Goal: Task Accomplishment & Management: Manage account settings

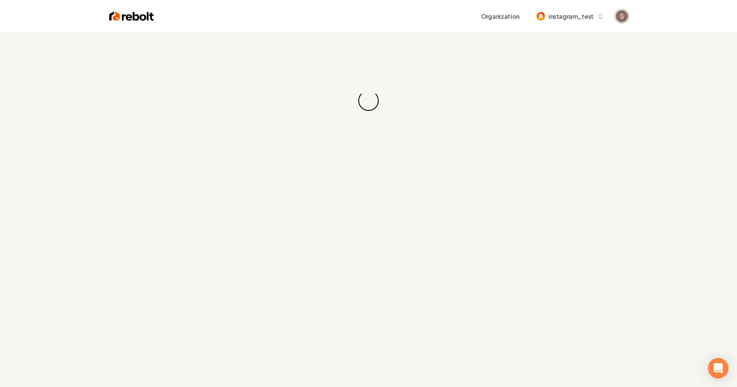
click at [621, 21] on img "Open user button" at bounding box center [622, 16] width 12 height 12
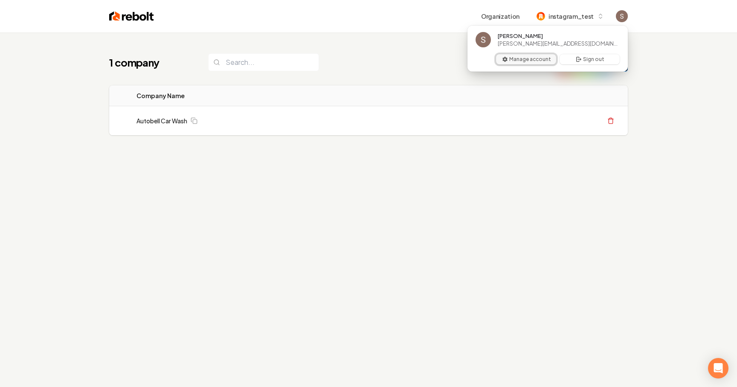
click at [551, 61] on button "Manage account" at bounding box center [526, 59] width 60 height 10
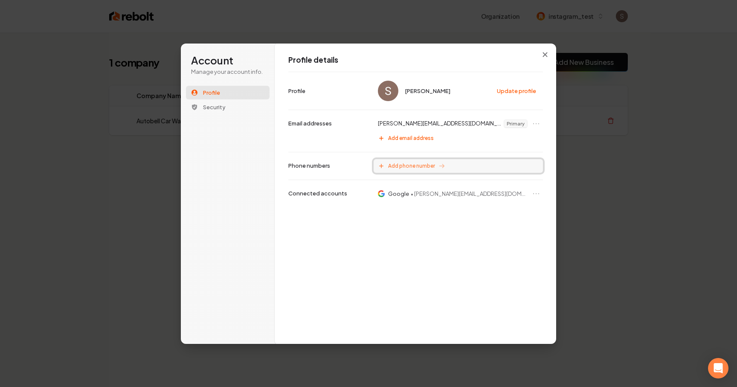
click at [399, 168] on span "Add phone number" at bounding box center [411, 166] width 47 height 7
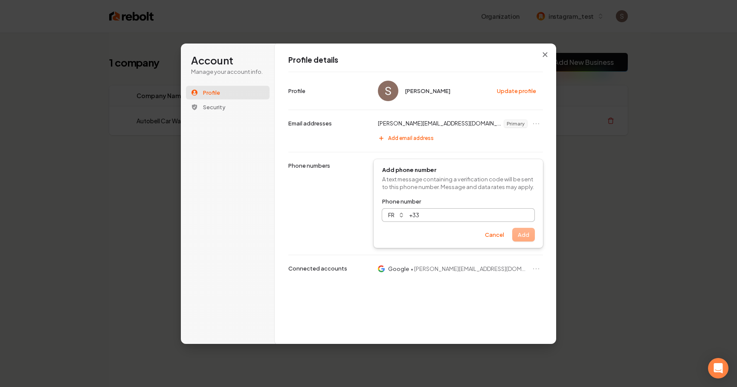
click at [427, 214] on input "Phone number" at bounding box center [476, 215] width 115 height 13
click at [405, 214] on button "fr" at bounding box center [395, 215] width 26 height 13
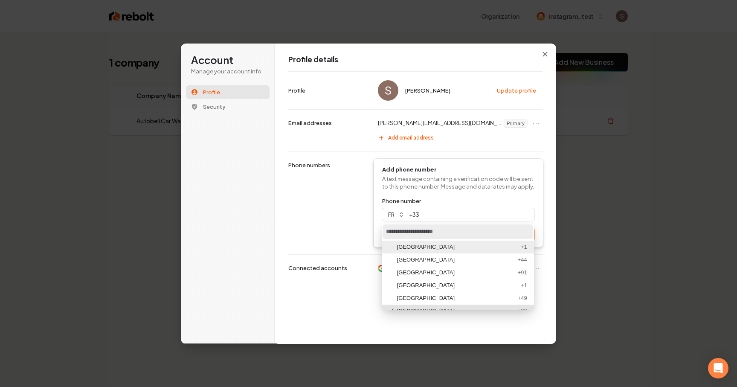
click at [423, 248] on div "[GEOGRAPHIC_DATA]" at bounding box center [457, 247] width 120 height 8
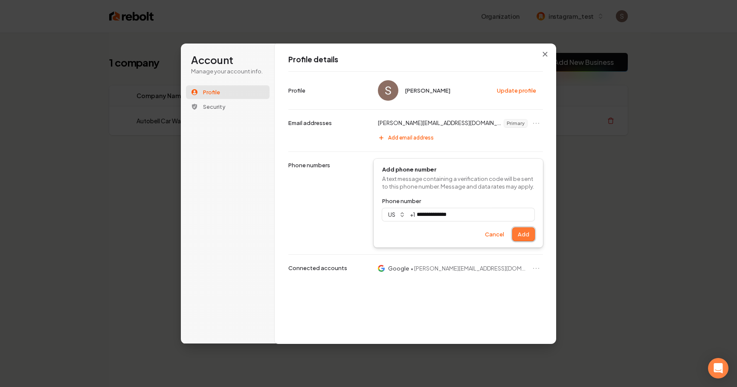
click at [529, 233] on button "Add" at bounding box center [524, 234] width 22 height 13
type input "**********"
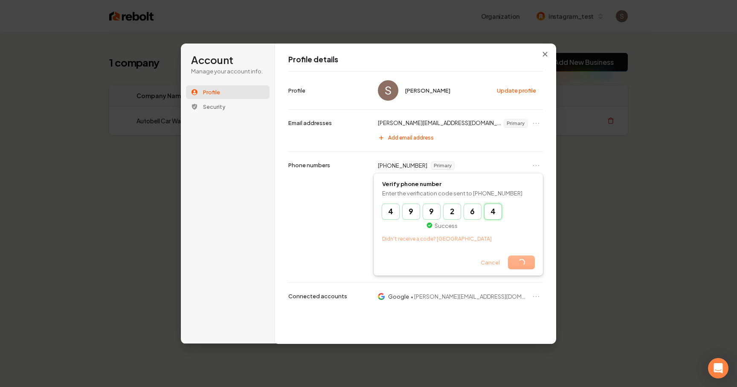
type input "******"
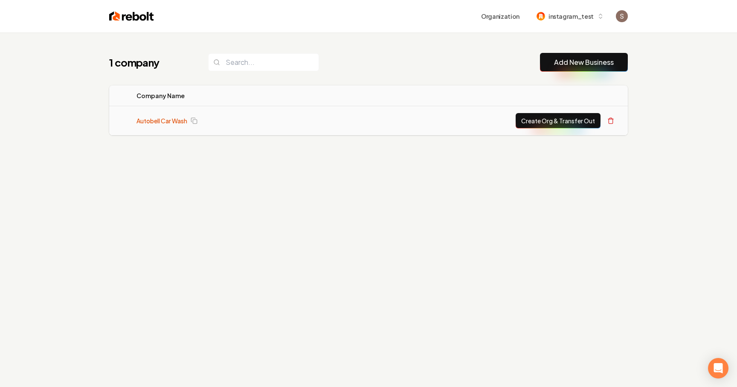
click at [150, 117] on link "Autobell Car Wash" at bounding box center [162, 121] width 51 height 9
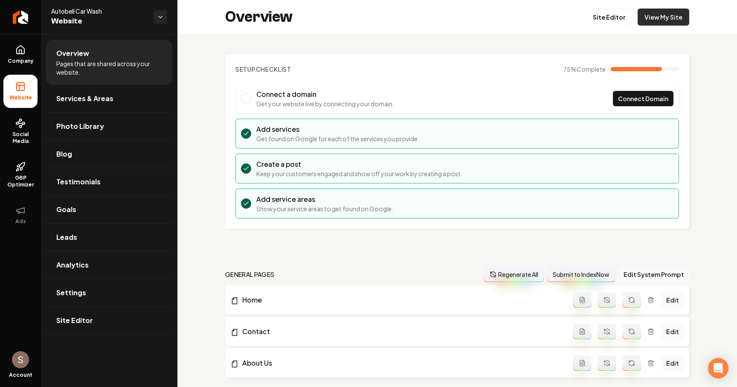
click at [670, 17] on link "View My Site" at bounding box center [664, 17] width 52 height 17
click at [29, 131] on link "Social Media" at bounding box center [20, 131] width 34 height 40
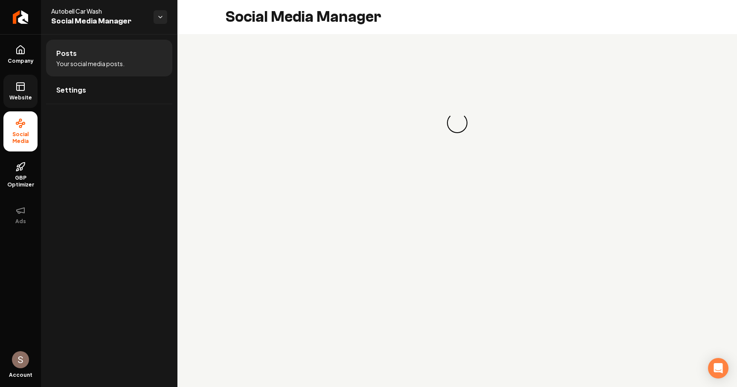
click at [27, 93] on link "Website" at bounding box center [20, 91] width 34 height 33
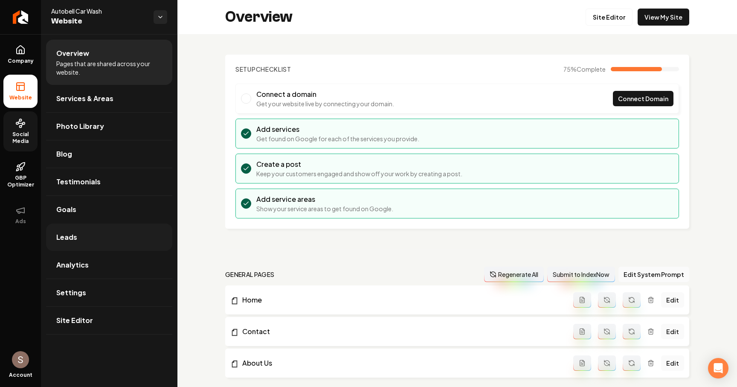
click at [114, 239] on link "Leads" at bounding box center [109, 237] width 126 height 27
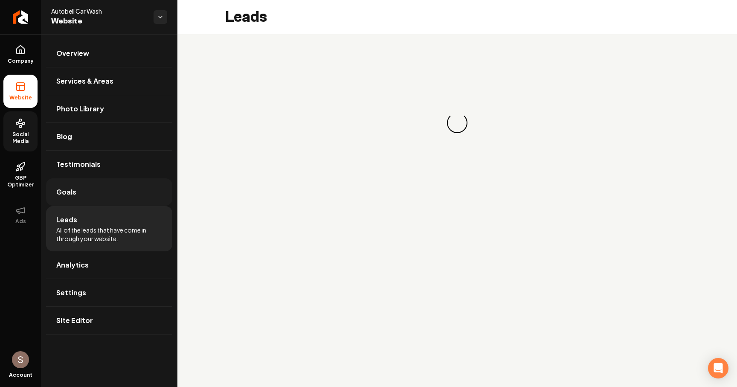
click at [125, 191] on link "Goals" at bounding box center [109, 191] width 126 height 27
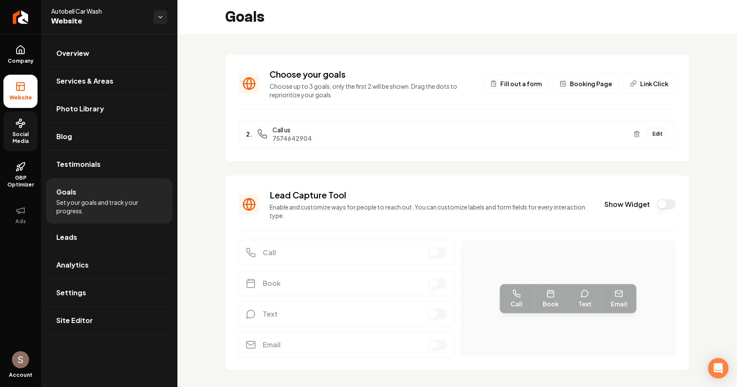
click at [542, 83] on span "Fill out a form" at bounding box center [521, 83] width 41 height 9
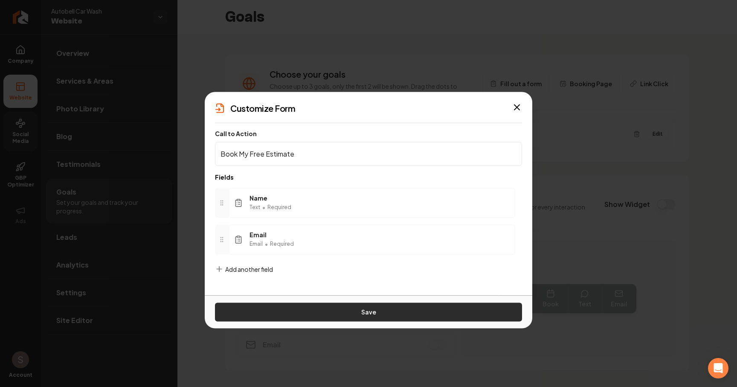
click at [347, 315] on button "Save" at bounding box center [368, 312] width 307 height 19
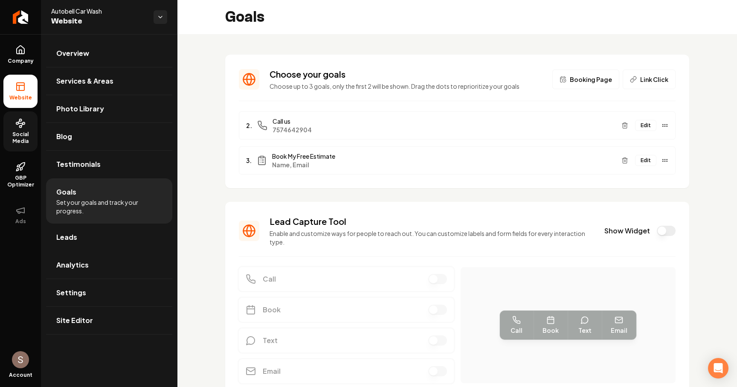
click at [25, 126] on icon at bounding box center [20, 123] width 10 height 10
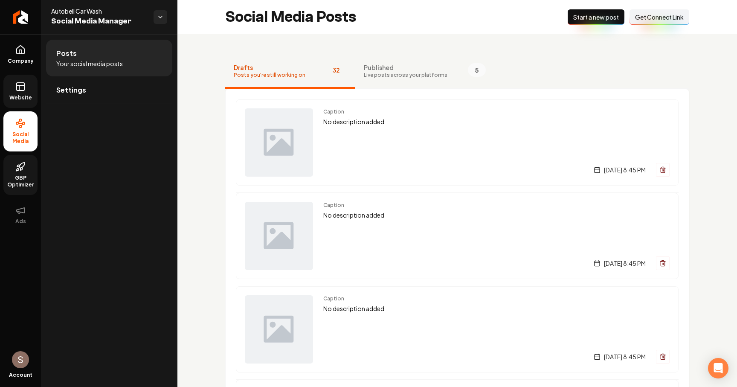
click at [18, 165] on icon at bounding box center [18, 166] width 3 height 2
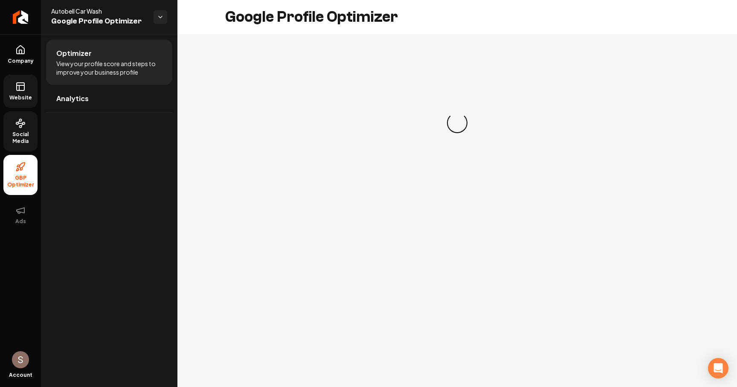
click at [28, 142] on span "Social Media" at bounding box center [20, 138] width 34 height 14
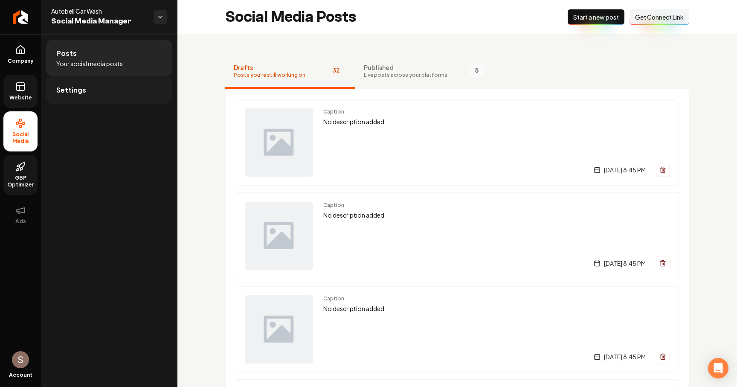
click at [127, 93] on link "Settings" at bounding box center [109, 89] width 126 height 27
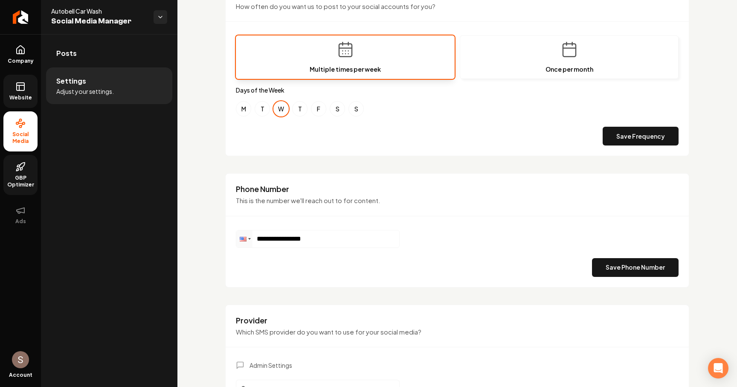
scroll to position [236, 0]
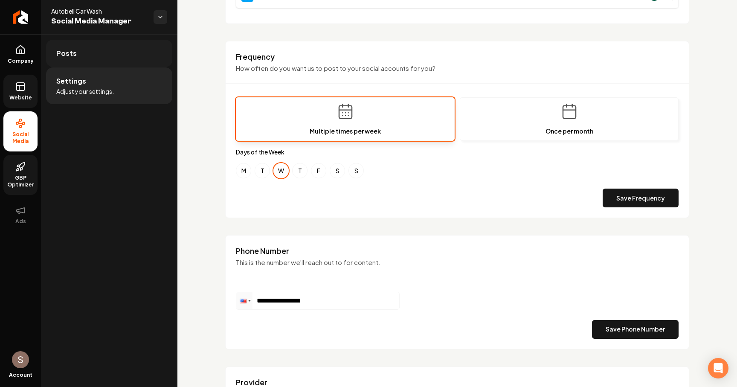
click at [137, 51] on link "Posts" at bounding box center [109, 53] width 126 height 27
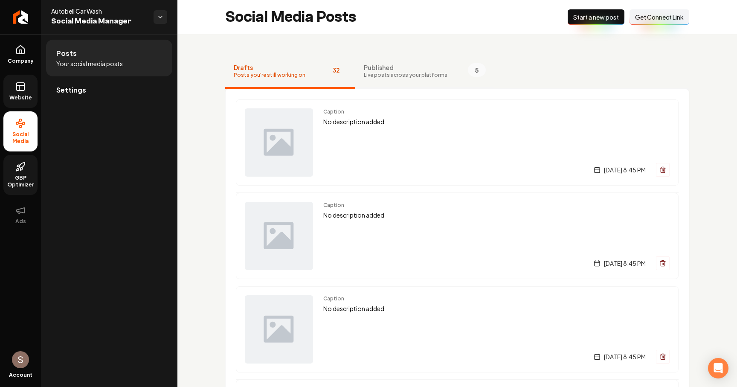
click at [396, 55] on button "Published Live posts across your platforms 5" at bounding box center [424, 72] width 139 height 34
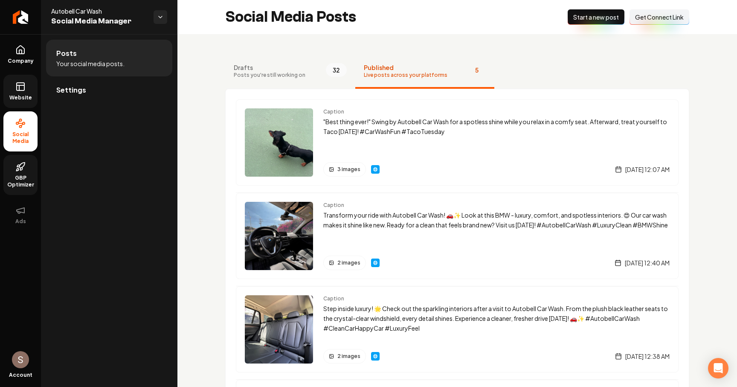
click at [390, 65] on span "Published" at bounding box center [406, 67] width 84 height 9
click at [285, 55] on button "Drafts Posts you're still working on 32" at bounding box center [290, 72] width 130 height 34
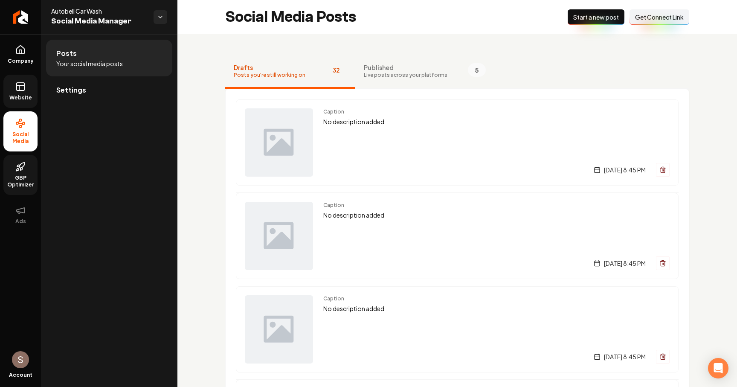
click at [285, 60] on button "Drafts Posts you're still working on 32" at bounding box center [290, 72] width 130 height 34
click at [370, 68] on span "Published" at bounding box center [406, 67] width 84 height 9
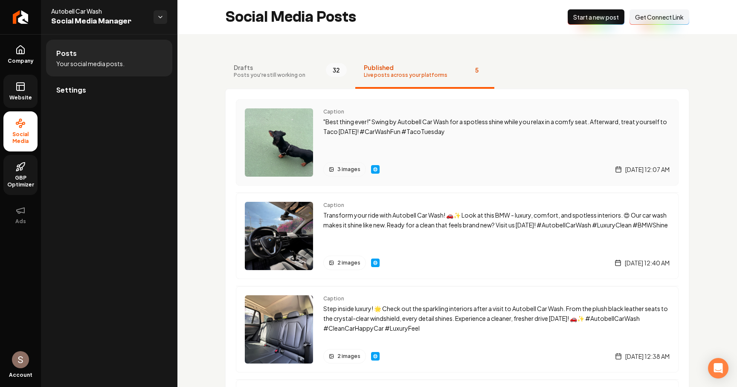
click at [276, 138] on img "Main content area" at bounding box center [279, 142] width 68 height 68
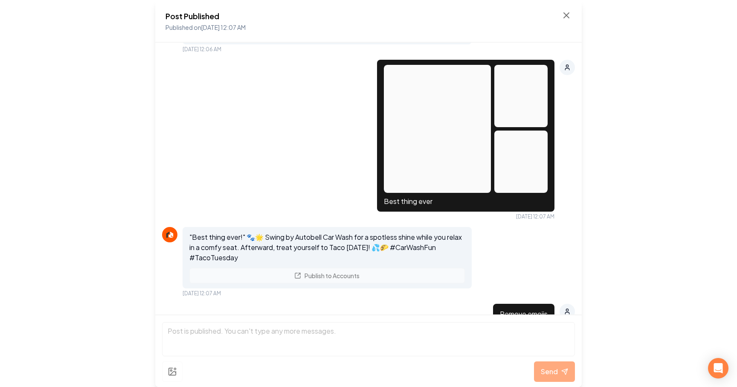
scroll to position [63, 0]
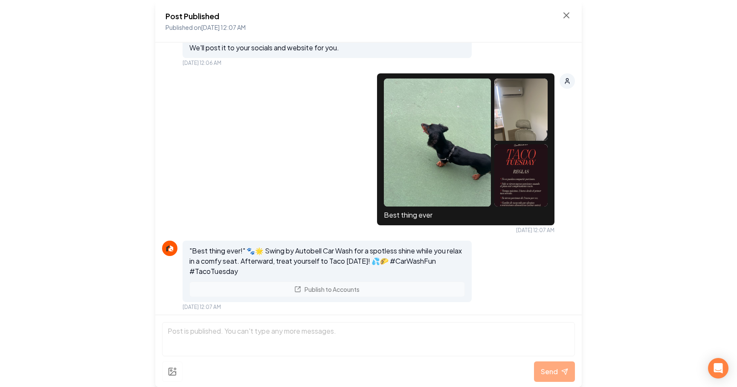
click at [432, 158] on img at bounding box center [437, 143] width 107 height 128
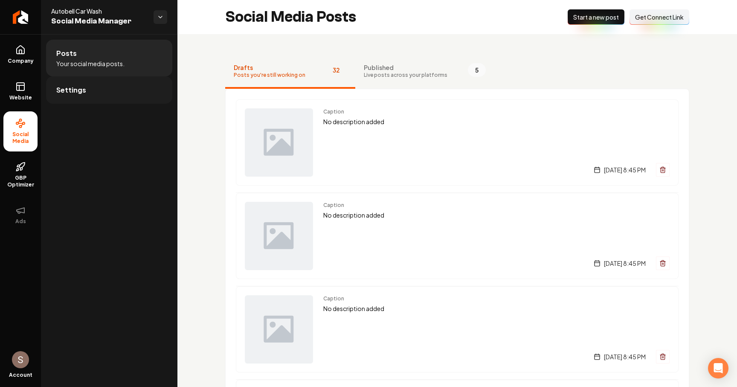
click at [105, 82] on link "Settings" at bounding box center [109, 89] width 126 height 27
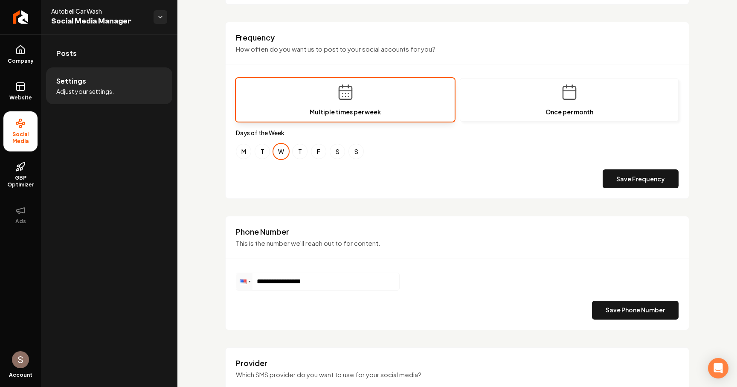
scroll to position [145, 0]
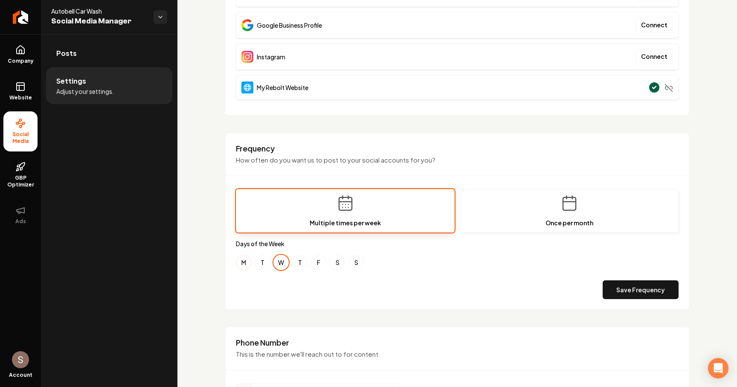
click at [244, 267] on button "M" at bounding box center [243, 262] width 15 height 15
click at [259, 267] on button "T" at bounding box center [262, 262] width 15 height 15
click at [308, 266] on div "M T W T F S S" at bounding box center [457, 262] width 443 height 15
click at [322, 263] on button "F" at bounding box center [318, 262] width 15 height 15
click at [301, 266] on button "T" at bounding box center [299, 262] width 15 height 15
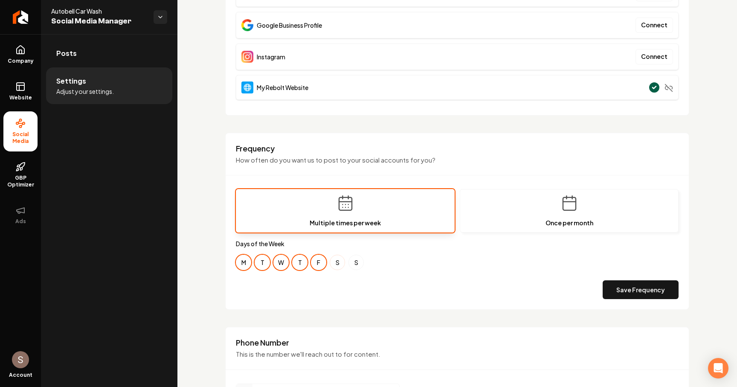
click at [338, 265] on button "S" at bounding box center [337, 262] width 15 height 15
click at [357, 265] on button "S" at bounding box center [356, 262] width 15 height 15
click at [617, 291] on button "Save Frequency" at bounding box center [641, 289] width 76 height 19
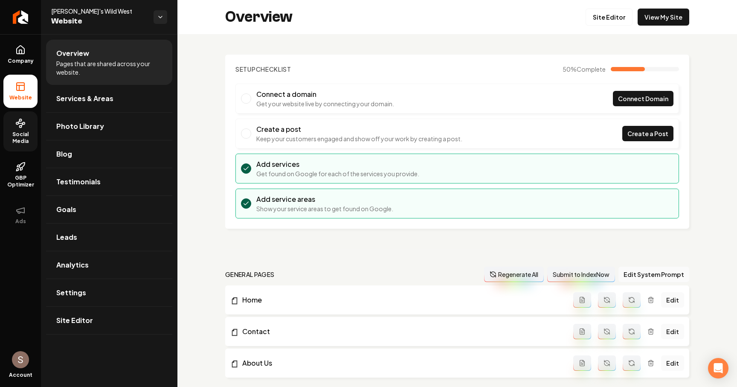
click at [32, 127] on link "Social Media" at bounding box center [20, 131] width 34 height 40
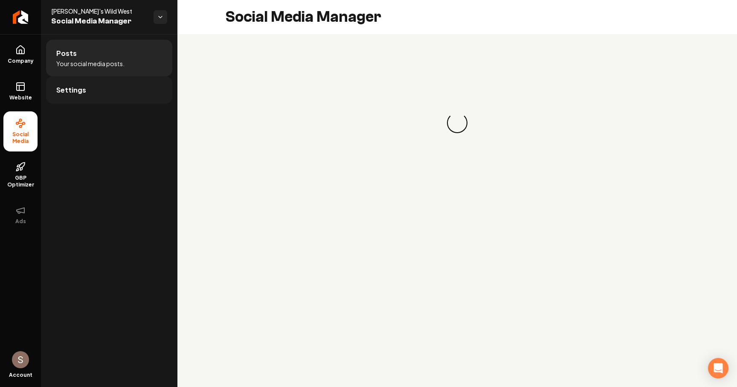
click at [115, 97] on link "Settings" at bounding box center [109, 89] width 126 height 27
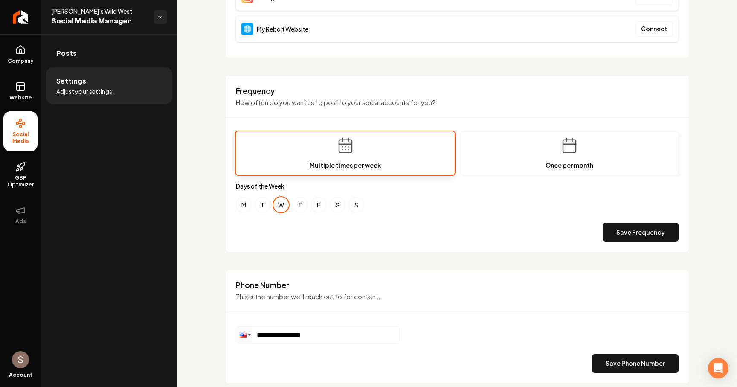
scroll to position [221, 0]
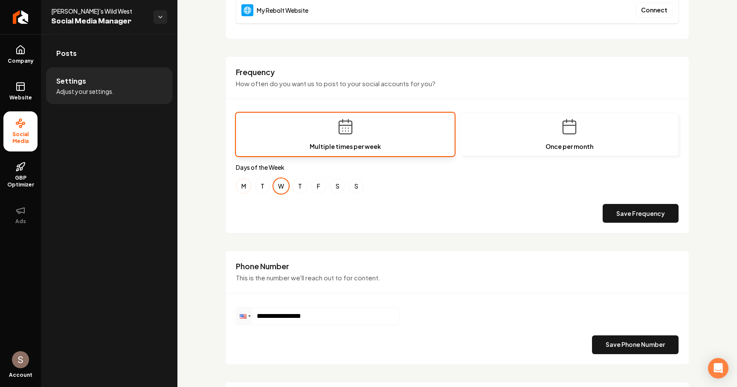
click at [254, 189] on div "M T W T F S S" at bounding box center [457, 185] width 443 height 15
click at [245, 189] on button "M" at bounding box center [243, 185] width 15 height 15
click at [262, 189] on button "T" at bounding box center [262, 185] width 15 height 15
click at [302, 185] on button "T" at bounding box center [299, 185] width 15 height 15
click at [320, 185] on button "F" at bounding box center [318, 185] width 15 height 15
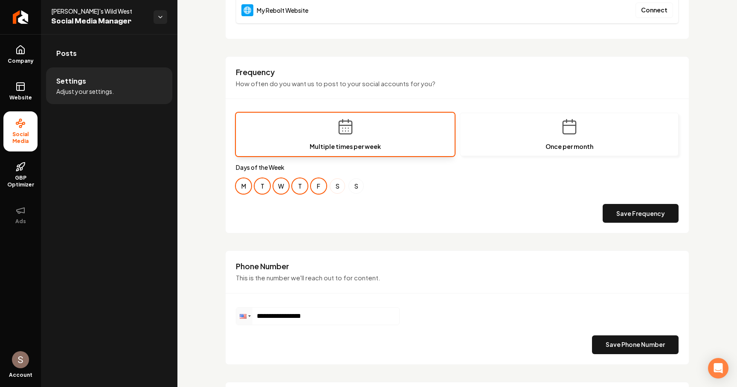
click at [340, 185] on button "S" at bounding box center [337, 185] width 15 height 15
click at [358, 185] on button "S" at bounding box center [356, 185] width 15 height 15
click at [661, 221] on button "Save Frequency" at bounding box center [641, 213] width 76 height 19
click at [104, 58] on link "Posts" at bounding box center [109, 53] width 126 height 27
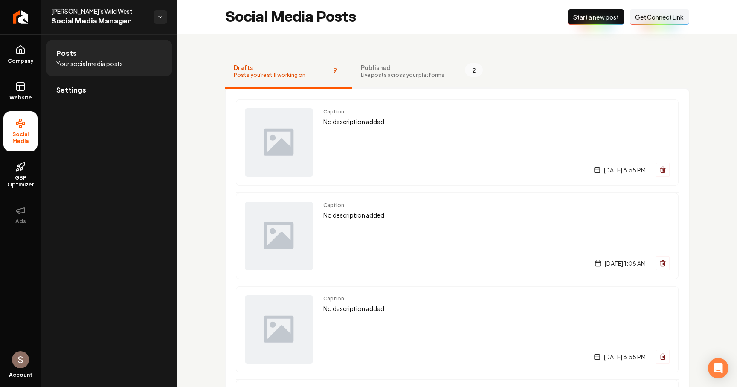
click at [384, 86] on button "Published Live posts across your platforms 2" at bounding box center [421, 72] width 139 height 34
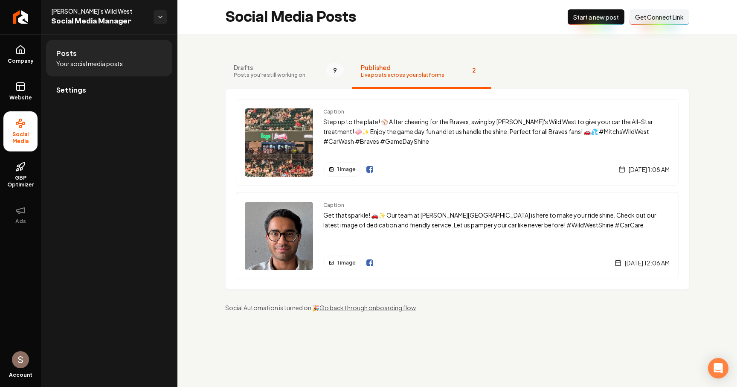
click at [287, 67] on span "Drafts" at bounding box center [270, 67] width 72 height 9
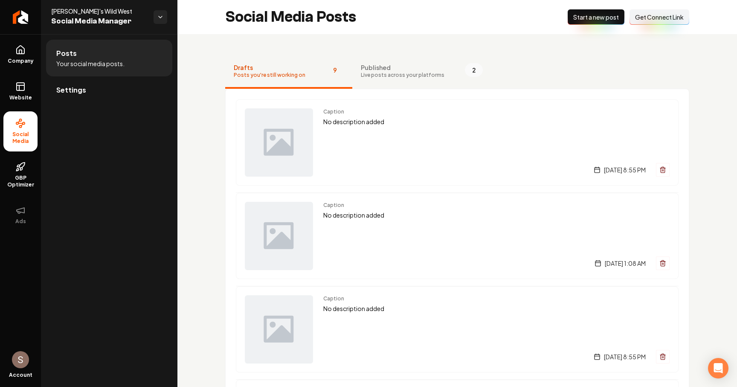
scroll to position [17, 0]
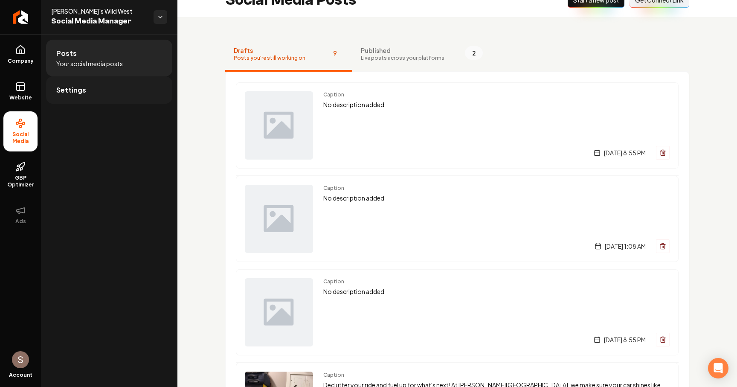
click at [99, 94] on link "Settings" at bounding box center [109, 89] width 126 height 27
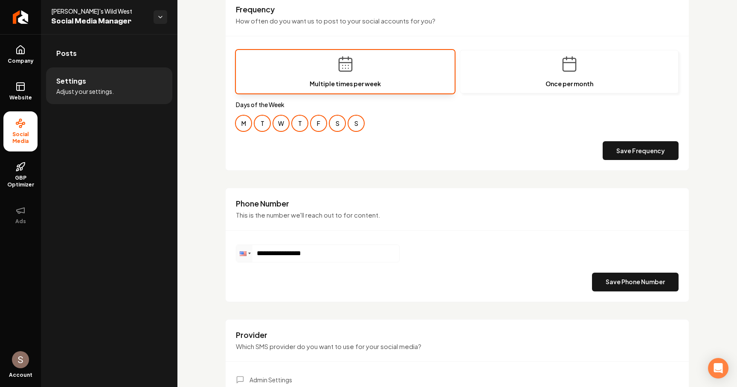
scroll to position [222, 0]
